Goal: Complete application form: Complete application form

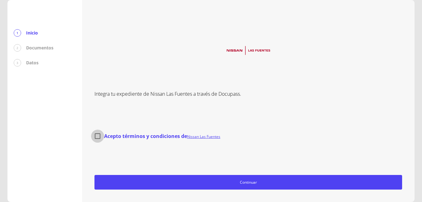
click at [100, 134] on input "Acepto términos y condiciones de Nissan Las Fuentes" at bounding box center [97, 135] width 13 height 13
checkbox input "true"
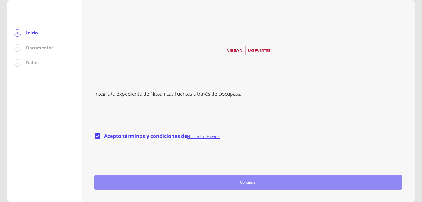
click at [246, 181] on span "Continuar" at bounding box center [248, 182] width 302 height 7
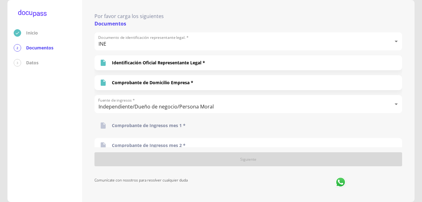
click at [215, 127] on div "Comprobante de Ingresos mes 1 *" at bounding box center [247, 125] width 307 height 15
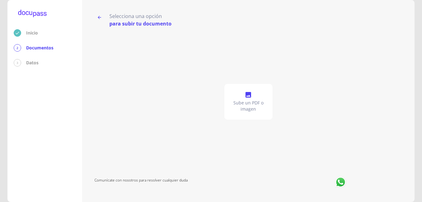
click at [38, 47] on p "Documentos" at bounding box center [39, 48] width 27 height 6
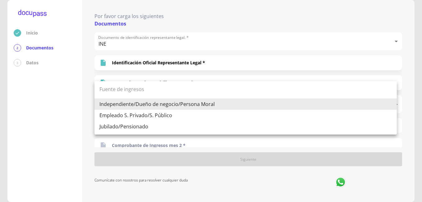
click at [391, 104] on body "Inicio 2 Documentos 3 Datos Por favor carga los siguientes Documentos Documento…" at bounding box center [211, 101] width 422 height 202
click at [168, 103] on li "Independiente/Dueño de negocio/Persona Moral" at bounding box center [245, 103] width 302 height 11
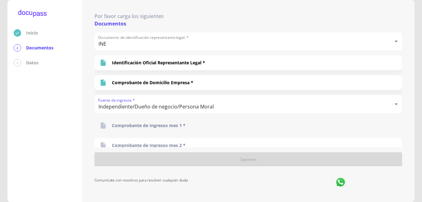
click at [198, 123] on div "Comprobante de Ingresos mes 1 *" at bounding box center [247, 125] width 307 height 15
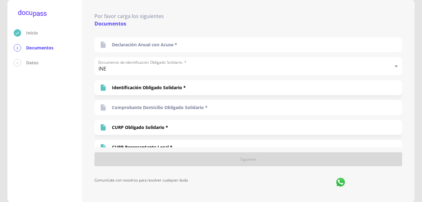
scroll to position [267, 0]
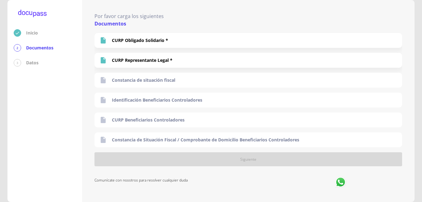
click at [35, 63] on p "Datos" at bounding box center [32, 63] width 12 height 6
click at [16, 63] on div "3" at bounding box center [17, 62] width 7 height 7
